Goal: Navigation & Orientation: Find specific page/section

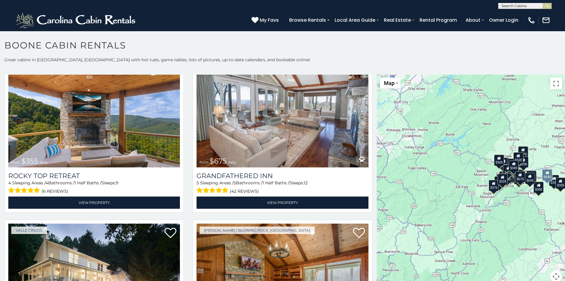
scroll to position [388, 0]
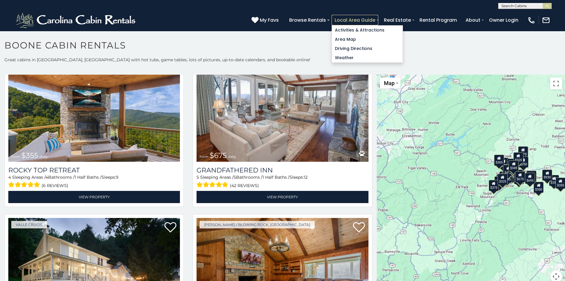
click at [339, 17] on link "Local Area Guide" at bounding box center [355, 20] width 47 height 10
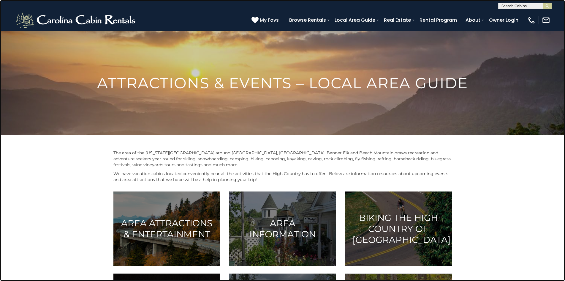
click at [101, 57] on link at bounding box center [282, 140] width 565 height 281
